Goal: Information Seeking & Learning: Learn about a topic

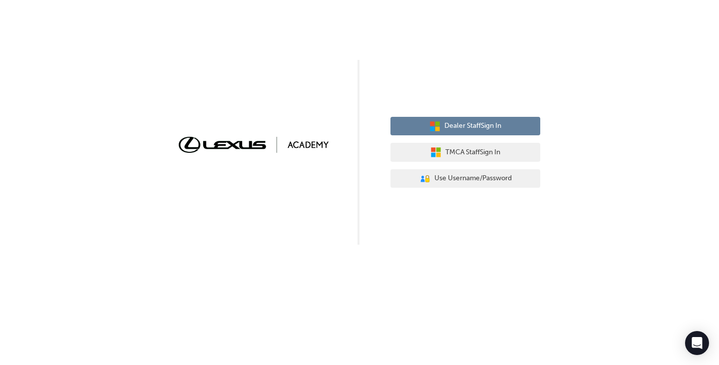
click at [464, 128] on span "Dealer Staff Sign In" at bounding box center [472, 125] width 57 height 11
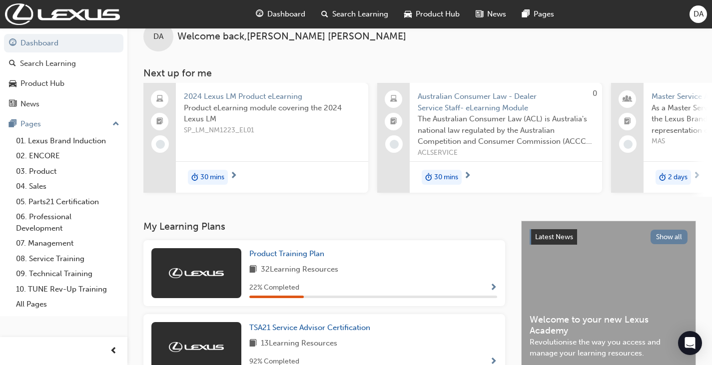
scroll to position [50, 0]
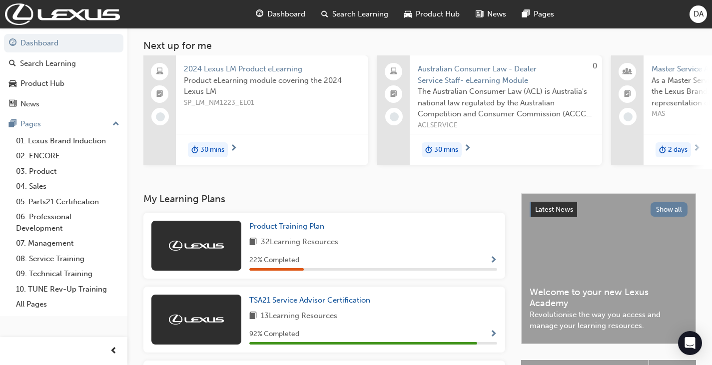
click at [361, 204] on h3 "My Learning Plans" at bounding box center [324, 198] width 362 height 11
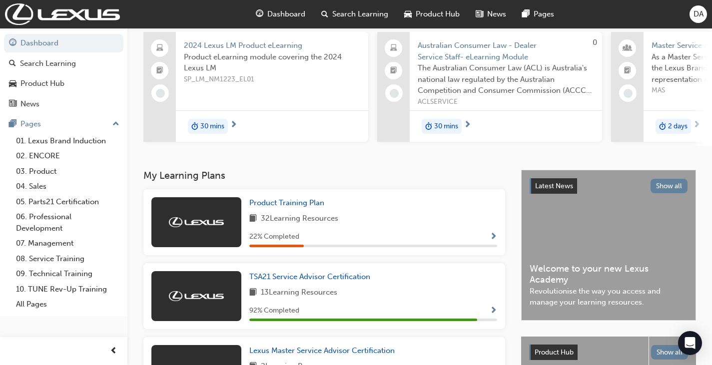
scroll to position [150, 0]
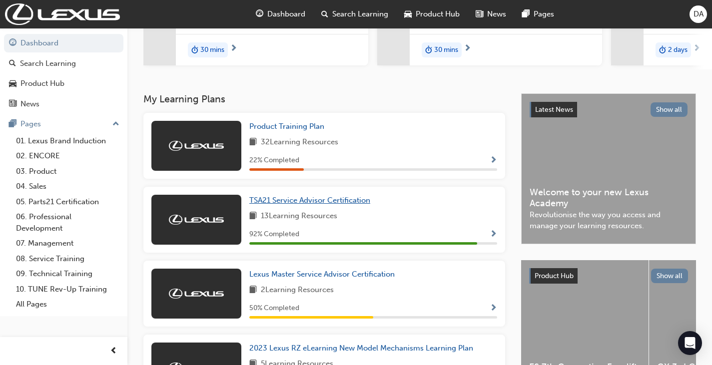
click at [327, 205] on span "TSA21 Service Advisor Certification" at bounding box center [309, 200] width 121 height 9
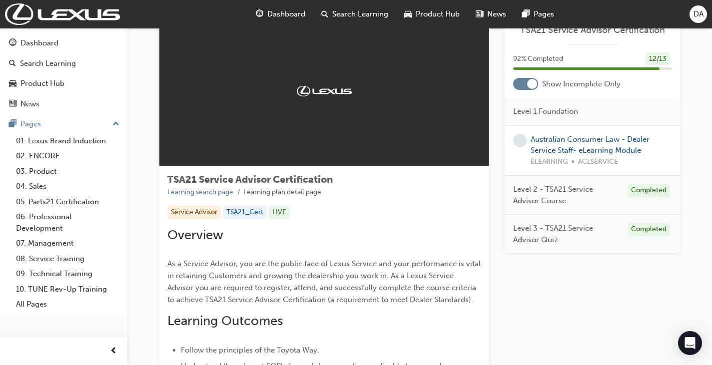
scroll to position [50, 0]
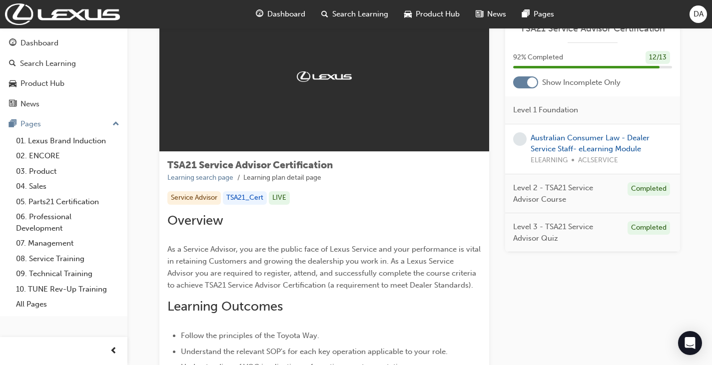
click at [596, 8] on div "Dashboard Search Learning Product Hub News Pages DA" at bounding box center [356, 14] width 712 height 28
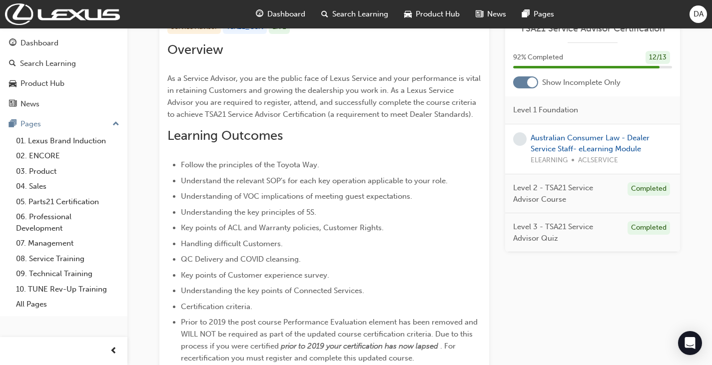
scroll to position [250, 0]
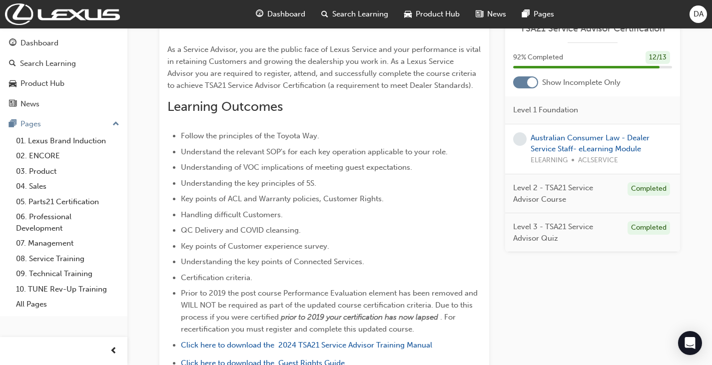
click at [131, 41] on div "TSA21 Service Advisor Certification Learning search page Learning plan detail p…" at bounding box center [419, 272] width 584 height 989
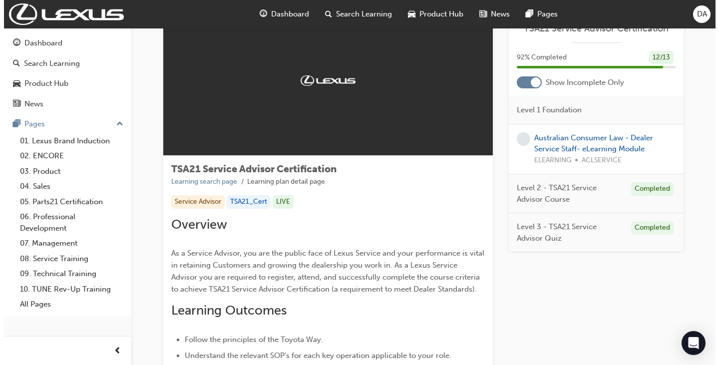
scroll to position [0, 0]
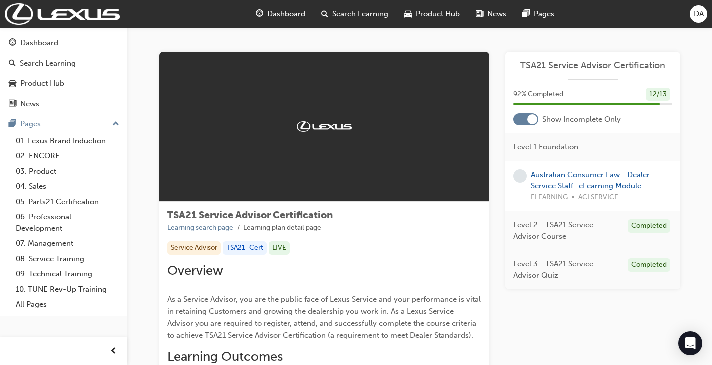
click at [570, 177] on link "Australian Consumer Law - Dealer Service Staff- eLearning Module" at bounding box center [589, 180] width 119 height 20
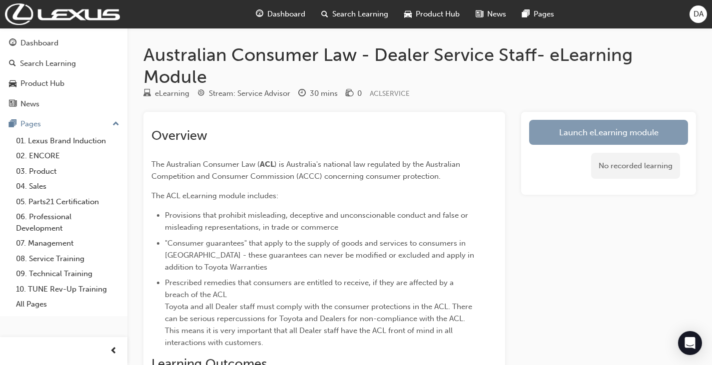
click at [613, 140] on link "Launch eLearning module" at bounding box center [608, 132] width 159 height 25
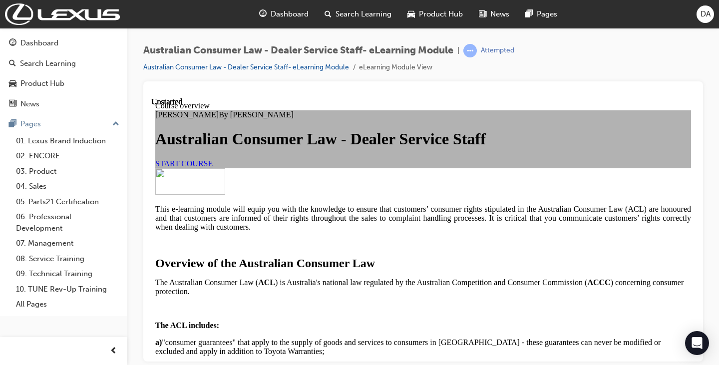
click at [213, 167] on span "START COURSE" at bounding box center [183, 163] width 57 height 8
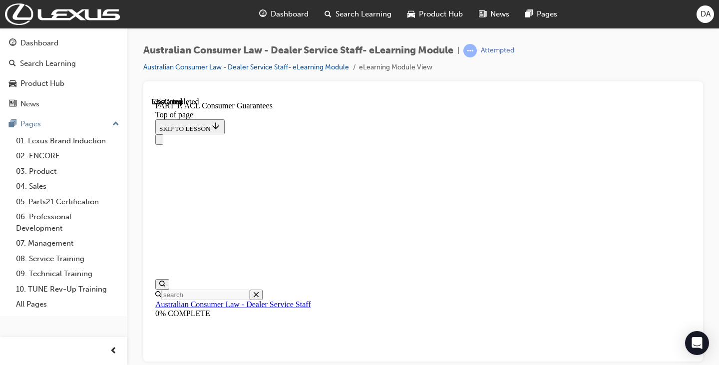
scroll to position [530, 0]
click at [652, 40] on div "Australian Consumer Law - Dealer Service Staff- eLearning Module | Attempted Au…" at bounding box center [423, 184] width 592 height 312
click at [647, 54] on div "Australian Consumer Law - Dealer Service Staff- eLearning Module | Attempted Au…" at bounding box center [423, 62] width 560 height 37
click at [656, 58] on div "Australian Consumer Law - Dealer Service Staff- eLearning Module | Attempted Au…" at bounding box center [423, 62] width 560 height 37
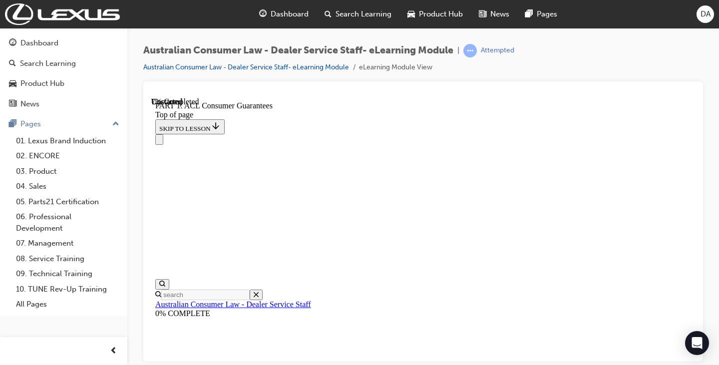
click at [616, 74] on div "Australian Consumer Law - Dealer Service Staff- eLearning Module | Attempted Au…" at bounding box center [423, 62] width 560 height 37
drag, startPoint x: 847, startPoint y: 342, endPoint x: 660, endPoint y: 246, distance: 209.7
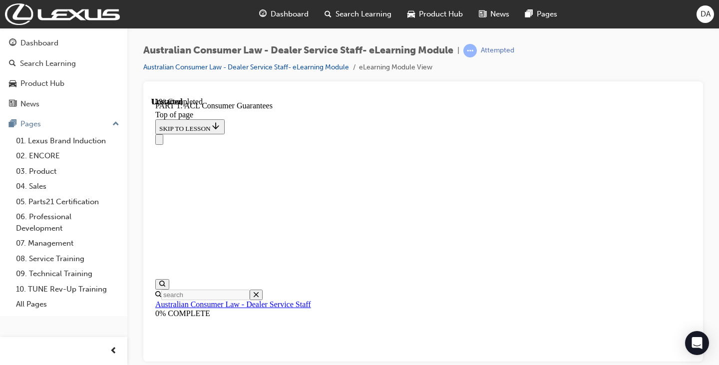
click at [617, 56] on div "Australian Consumer Law - Dealer Service Staff- eLearning Module | Attempted Au…" at bounding box center [423, 62] width 560 height 37
click at [592, 71] on div "Australian Consumer Law - Dealer Service Staff- eLearning Module | Attempted Au…" at bounding box center [423, 62] width 560 height 37
click at [596, 50] on div "Australian Consumer Law - Dealer Service Staff- eLearning Module | Attempted Au…" at bounding box center [423, 62] width 560 height 37
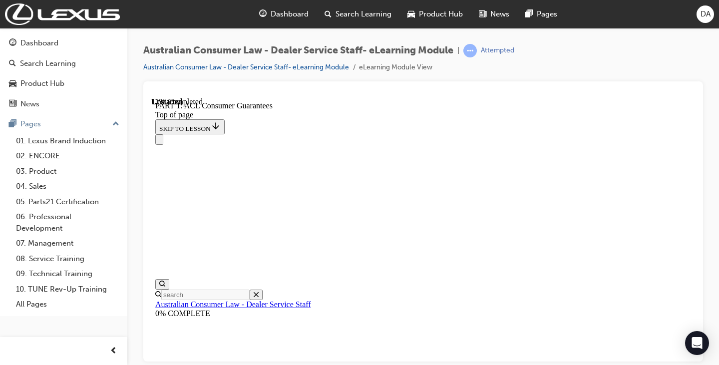
scroll to position [88, 0]
click at [641, 62] on div "Australian Consumer Law - Dealer Service Staff- eLearning Module | Attempted Au…" at bounding box center [423, 62] width 560 height 37
drag, startPoint x: 528, startPoint y: 320, endPoint x: 532, endPoint y: 309, distance: 12.3
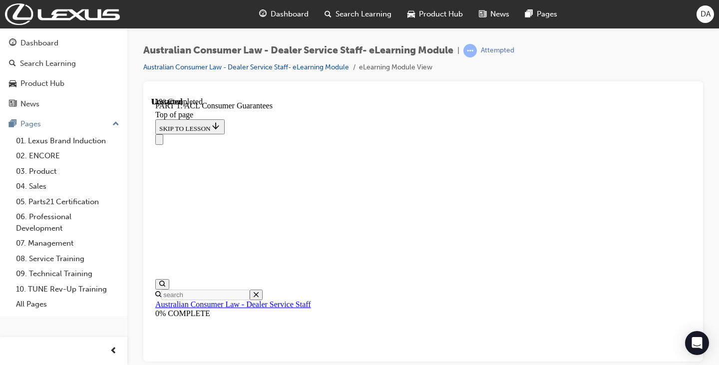
scroll to position [1422, 0]
click at [651, 55] on div "Australian Consumer Law - Dealer Service Staff- eLearning Module | Attempted Au…" at bounding box center [423, 62] width 560 height 37
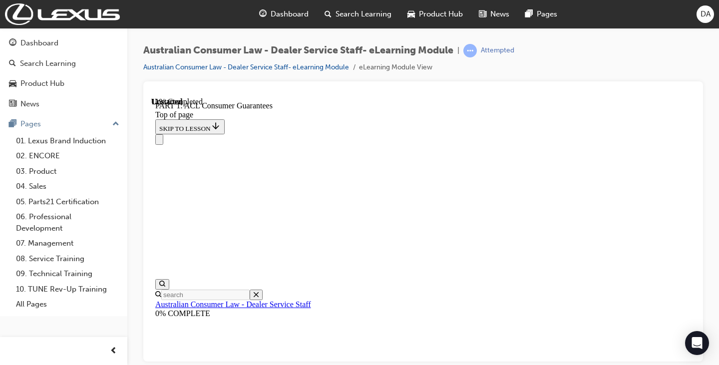
click at [637, 63] on div "Australian Consumer Law - Dealer Service Staff- eLearning Module | Attempted Au…" at bounding box center [423, 62] width 560 height 37
